Goal: Book appointment/travel/reservation

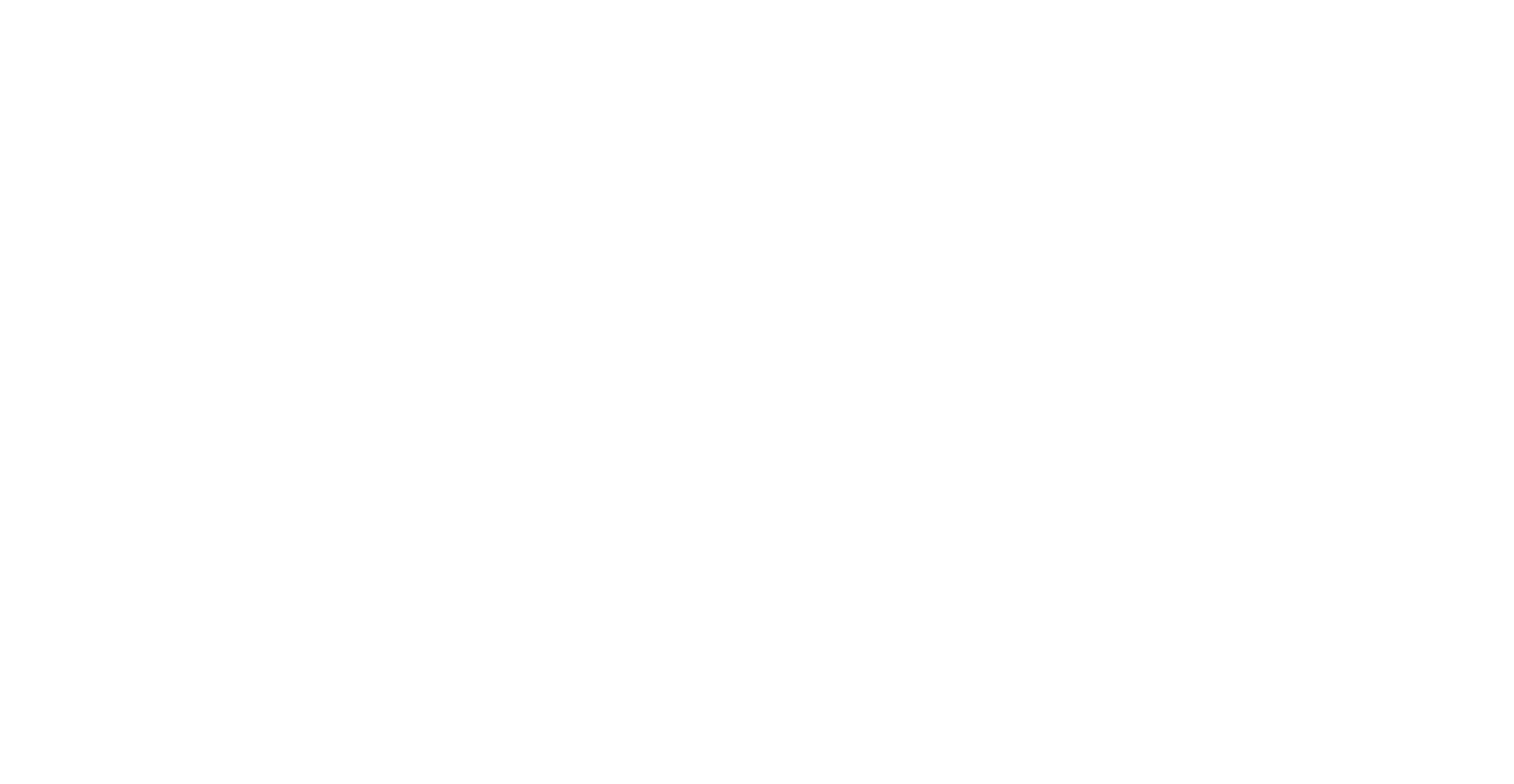
select select
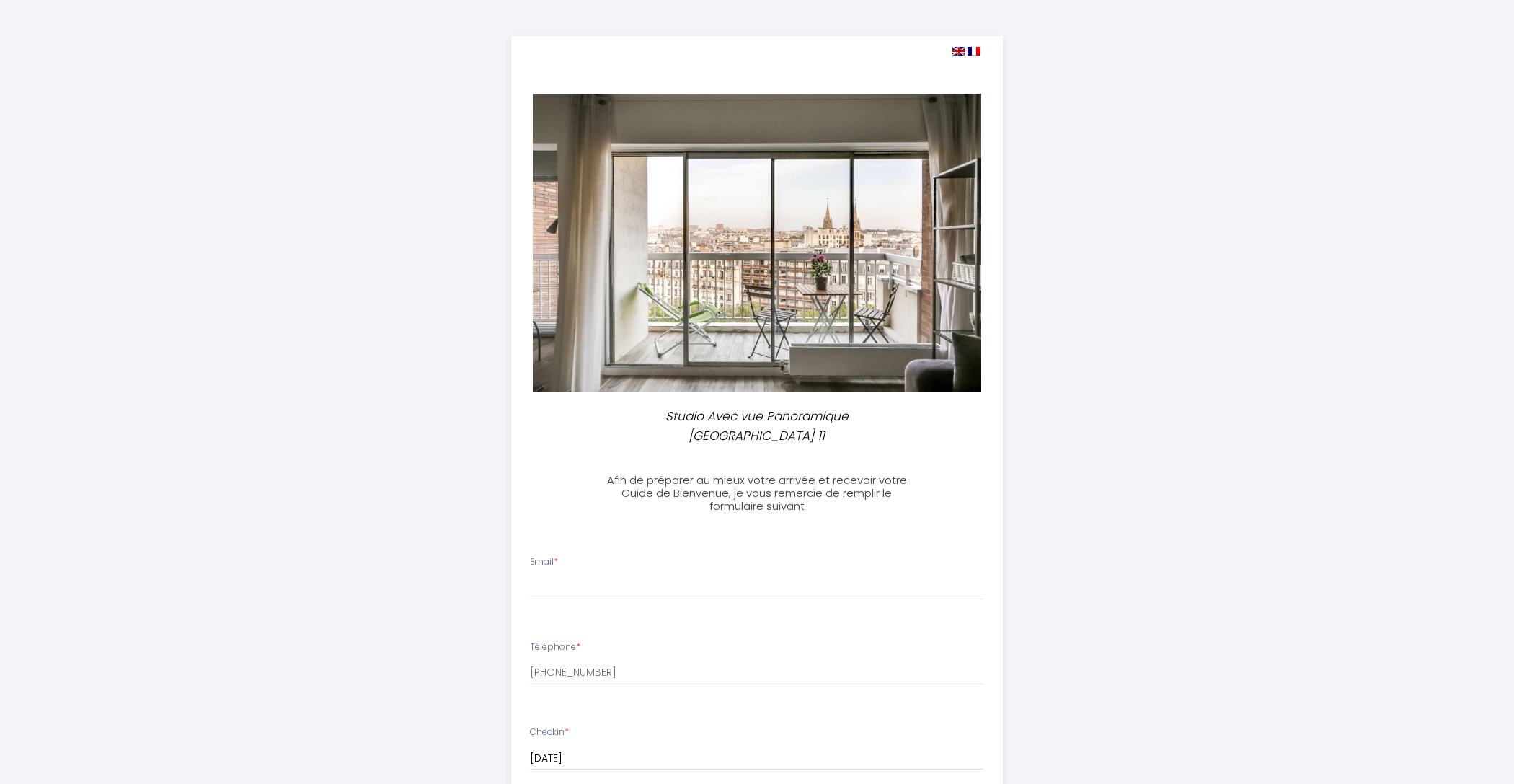
click at [959, 49] on img at bounding box center [959, 51] width 13 height 9
select select
click at [959, 49] on img at bounding box center [959, 51] width 13 height 9
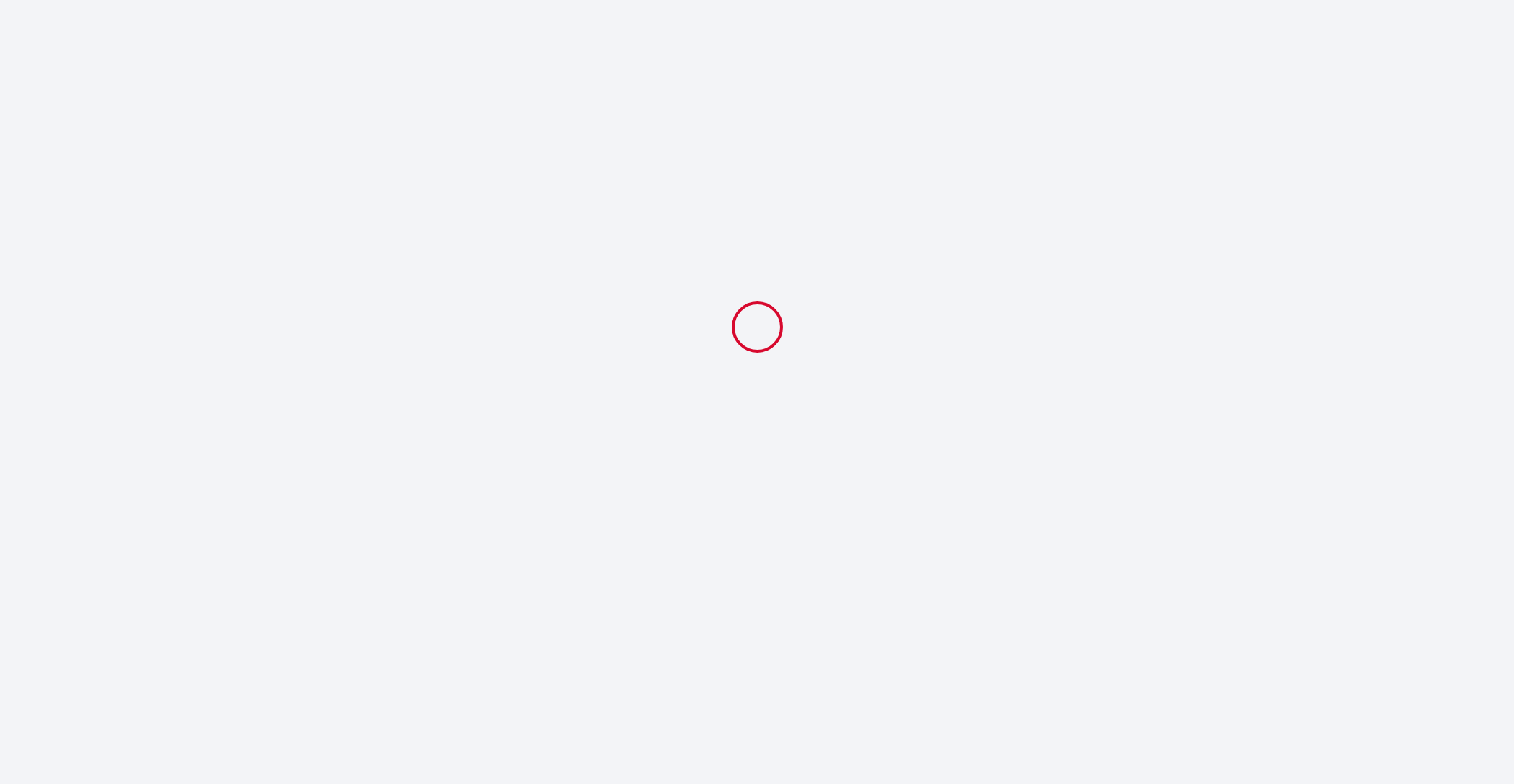
select select
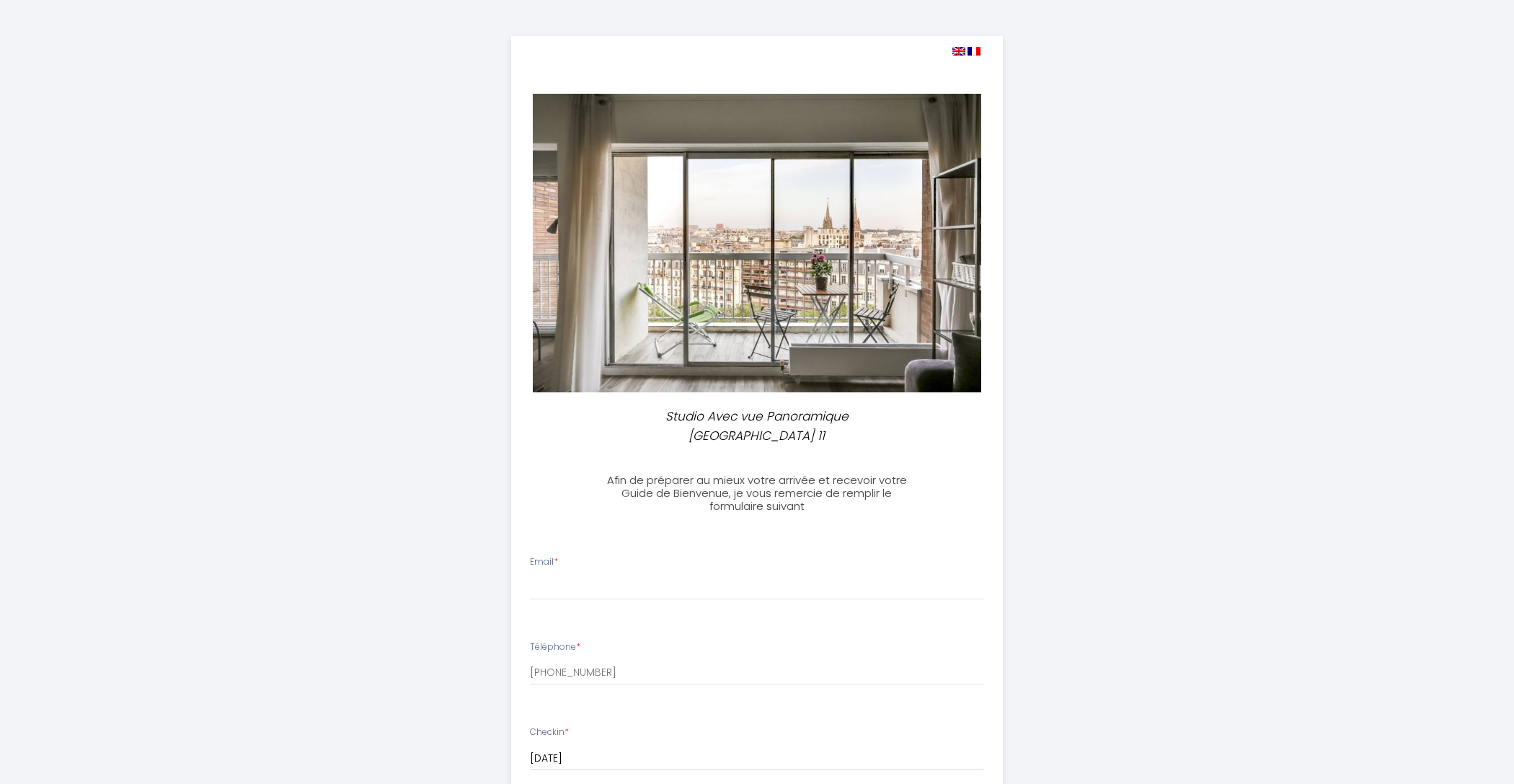
click at [959, 49] on img at bounding box center [959, 51] width 13 height 9
select select
click at [959, 49] on img at bounding box center [959, 51] width 13 height 9
